Goal: Navigation & Orientation: Find specific page/section

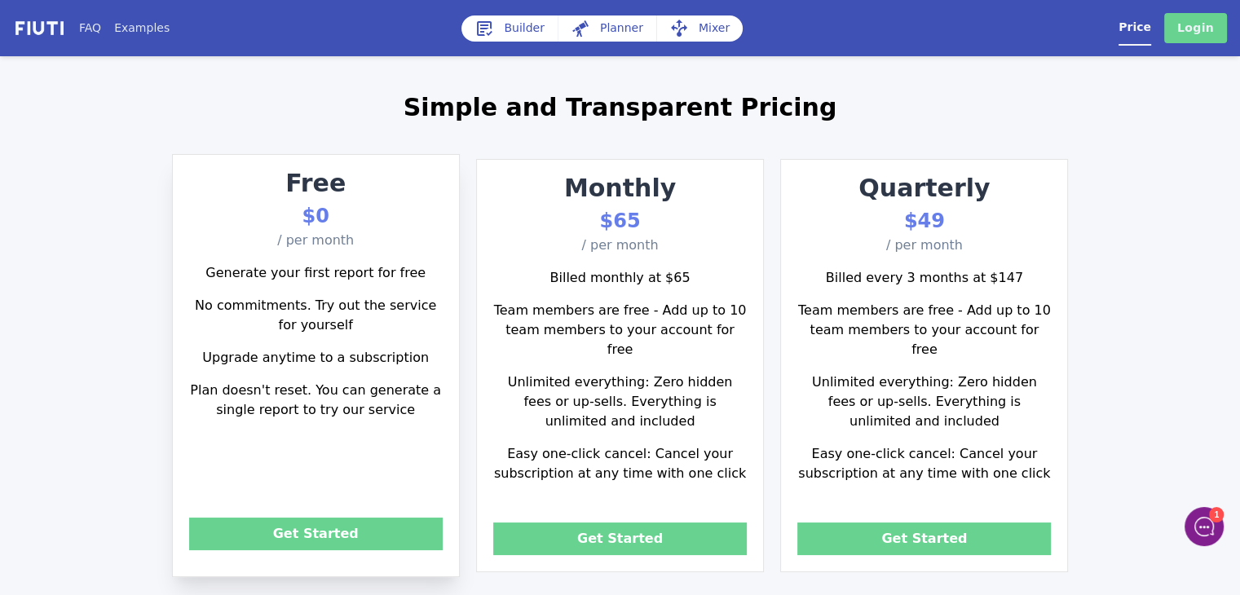
click at [1182, 30] on link "Login" at bounding box center [1195, 28] width 63 height 30
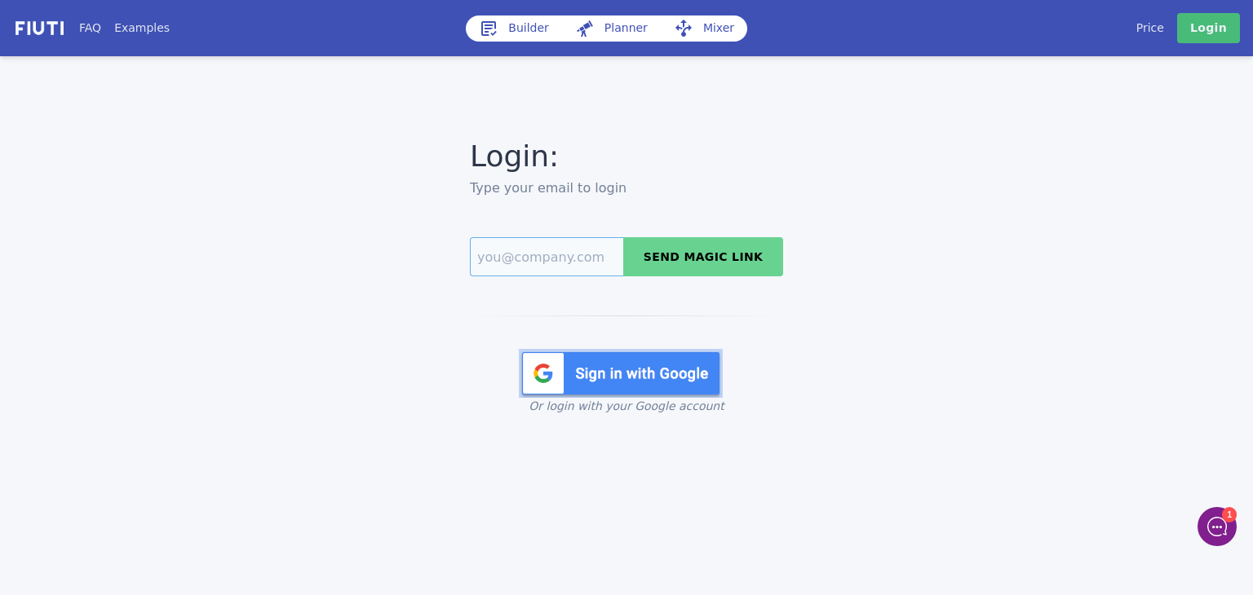
click at [563, 262] on input "Email" at bounding box center [546, 256] width 153 height 39
type input "turnsgcc123@gmail.com"
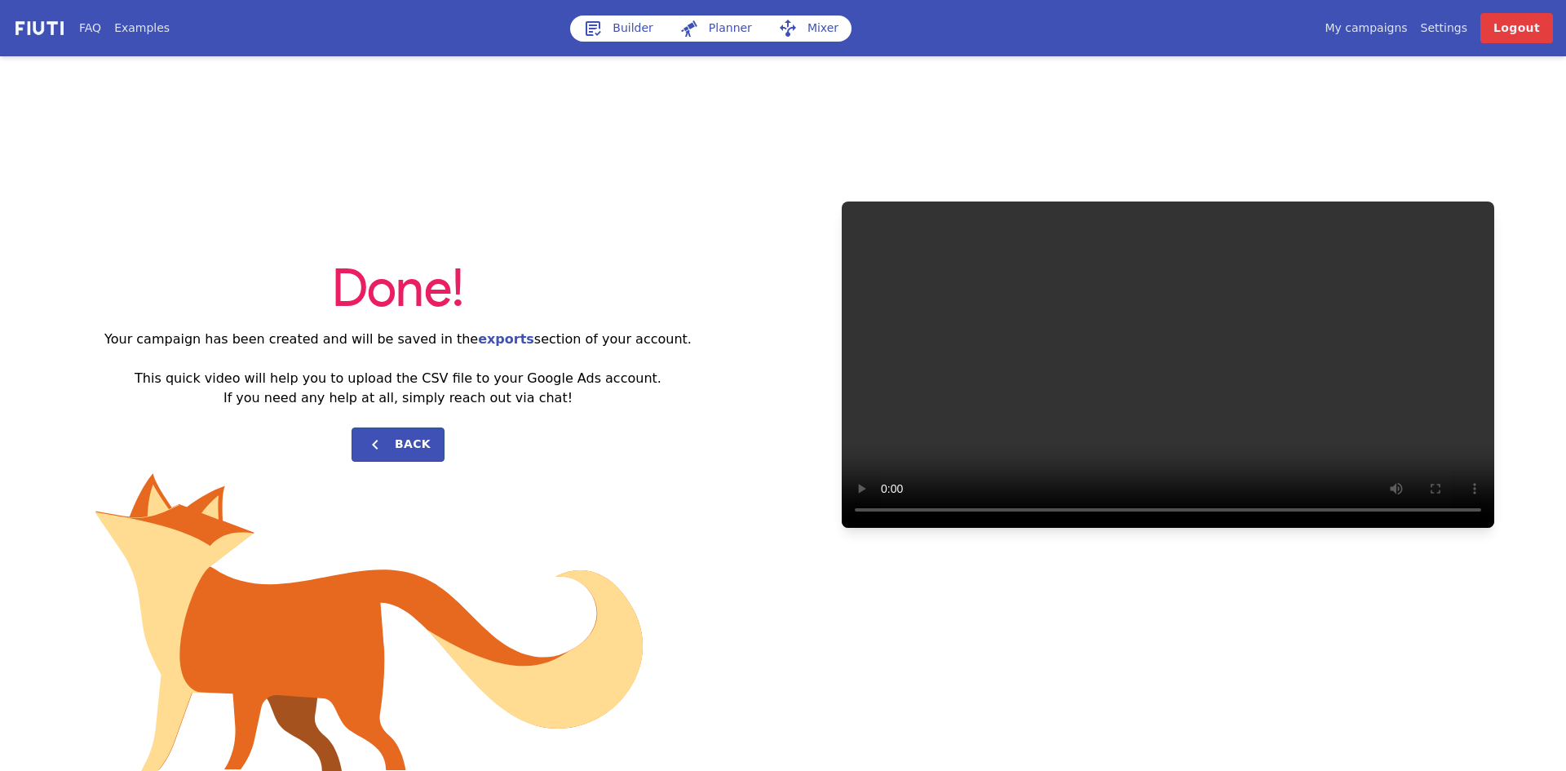
click at [624, 2] on nav "FAQ Examples Builder Planner Mixer My campaigns Price Settings Login Logout" at bounding box center [783, 28] width 1566 height 56
click at [619, 30] on link "Builder" at bounding box center [618, 28] width 96 height 26
